Goal: Use online tool/utility: Utilize a website feature to perform a specific function

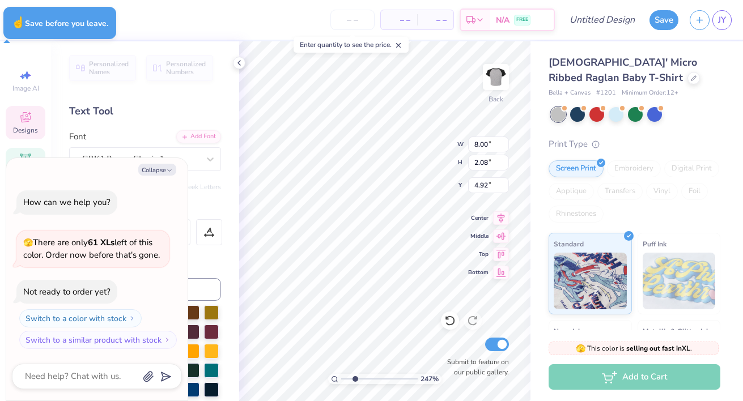
type textarea "x"
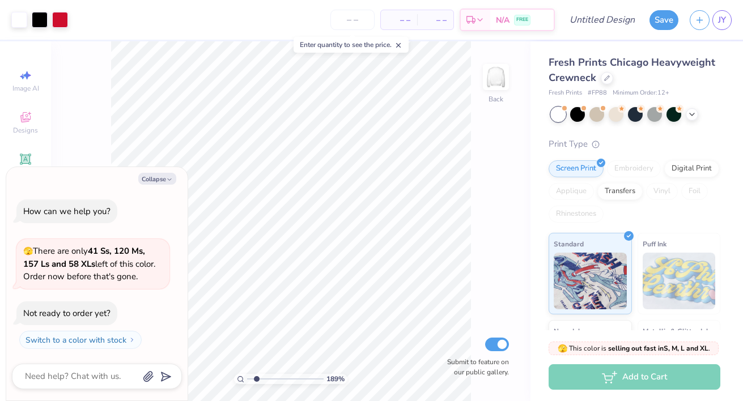
drag, startPoint x: 250, startPoint y: 380, endPoint x: 256, endPoint y: 382, distance: 5.9
type input "1.83"
click at [256, 382] on input "range" at bounding box center [285, 379] width 77 height 10
click at [172, 183] on button "Collapse" at bounding box center [157, 179] width 38 height 12
type textarea "x"
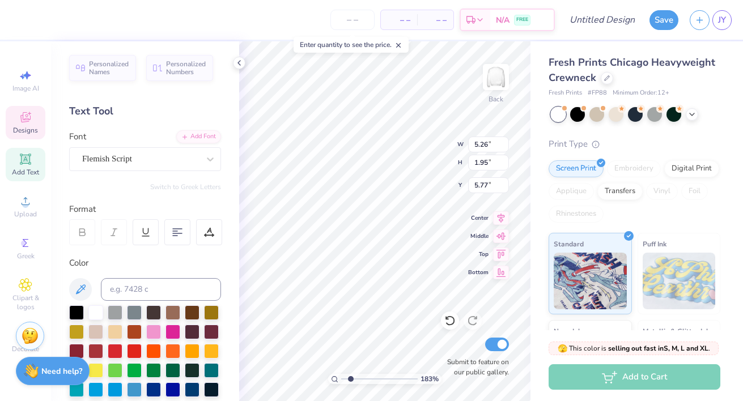
type input "5.26"
type input "1.95"
type input "5.77"
type input "3.00"
type input "0.39"
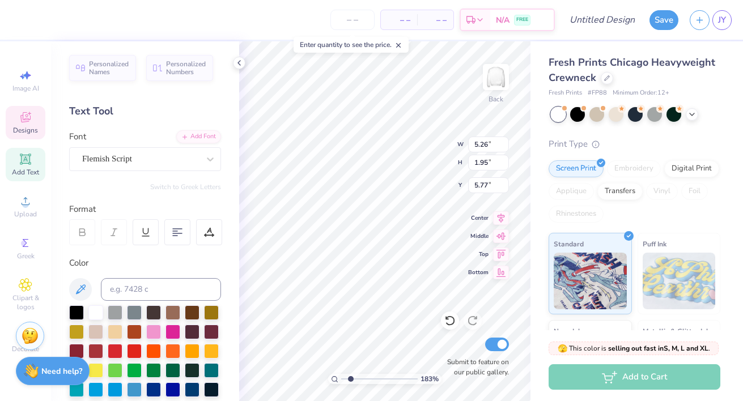
type input "7.14"
type textarea "P"
type input "2.55"
type input "4.07"
type input "3.35"
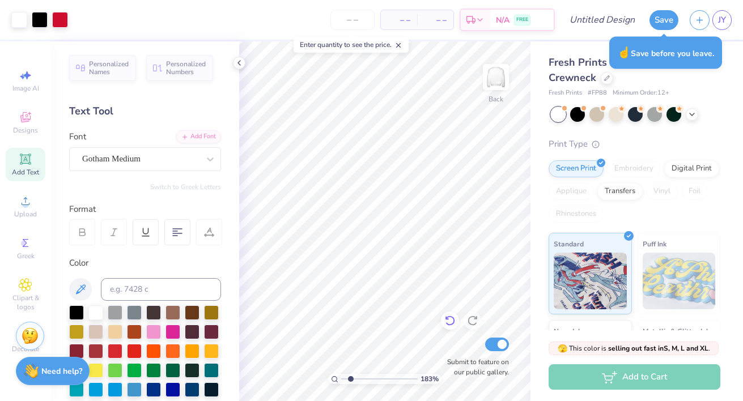
click at [449, 320] on icon at bounding box center [450, 320] width 11 height 11
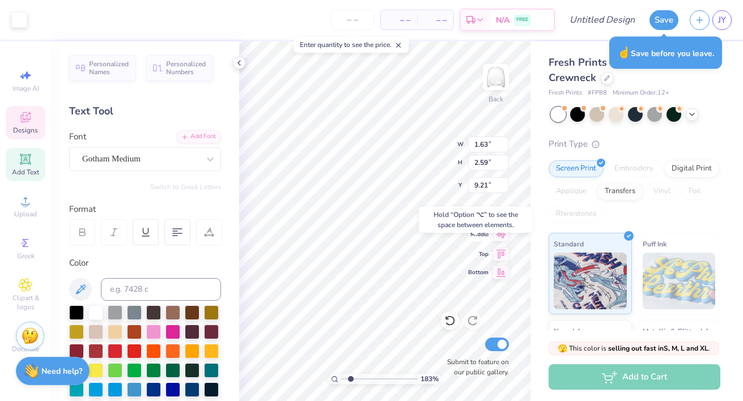
type input "9.21"
type input "1.56"
type input "2.51"
type input "8.69"
type input "2.48"
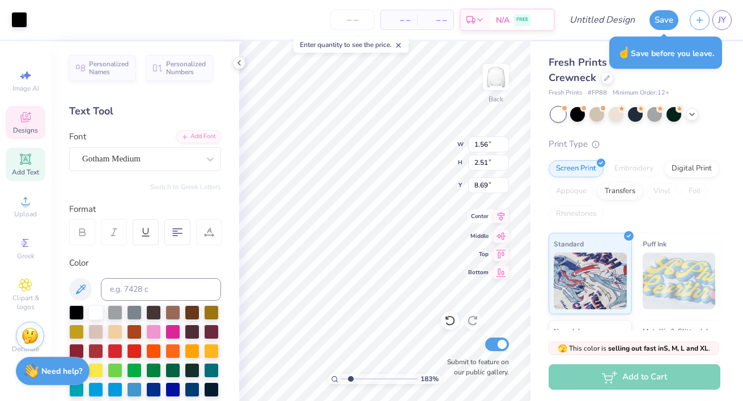
type input "3.99"
type input "9.20"
type input "1.56"
type input "2.51"
type input "9.24"
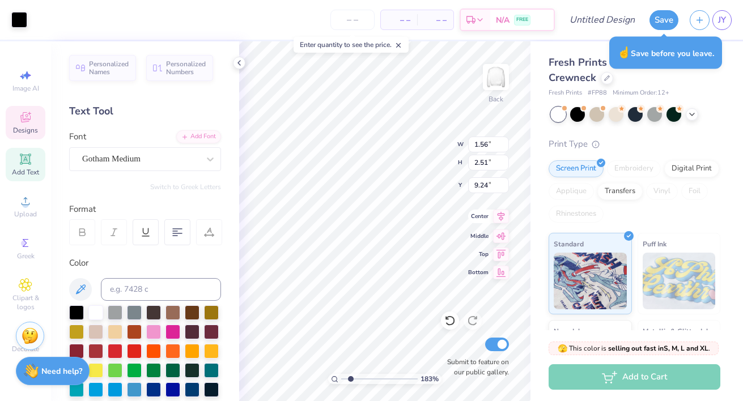
type input "0.96"
type input "1.50"
type input "9.00"
type input "11.80"
type input "3.59"
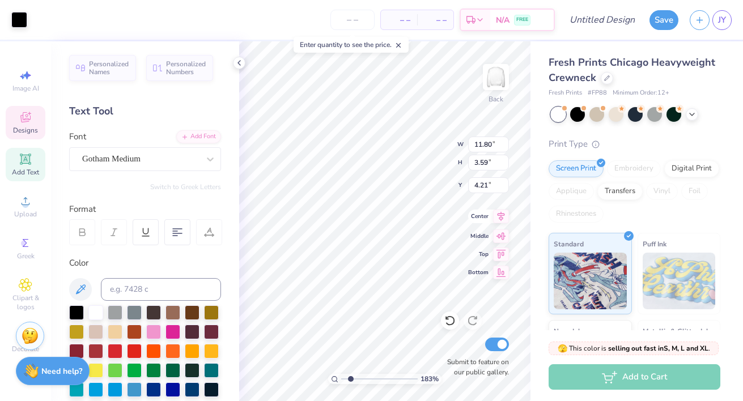
type input "0.80"
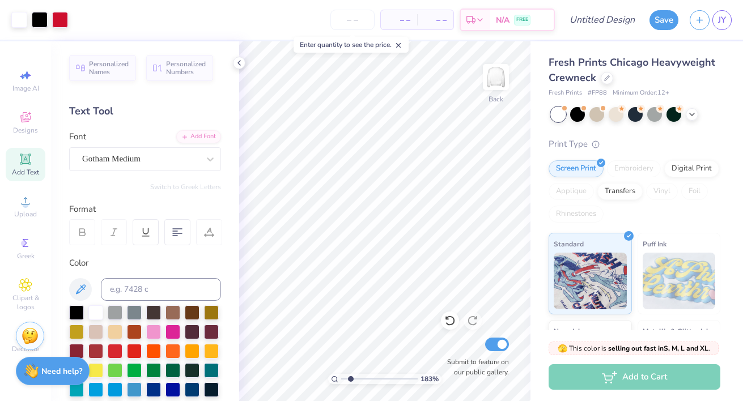
click at [484, 162] on div "183 % Back Submit to feature on our public gallery." at bounding box center [384, 221] width 291 height 360
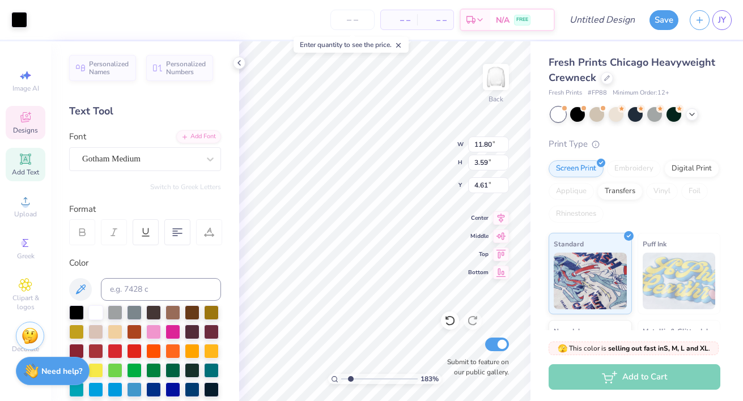
type input "4.61"
click at [238, 64] on icon at bounding box center [239, 62] width 9 height 9
